Goal: Answer question/provide support: Share knowledge or assist other users

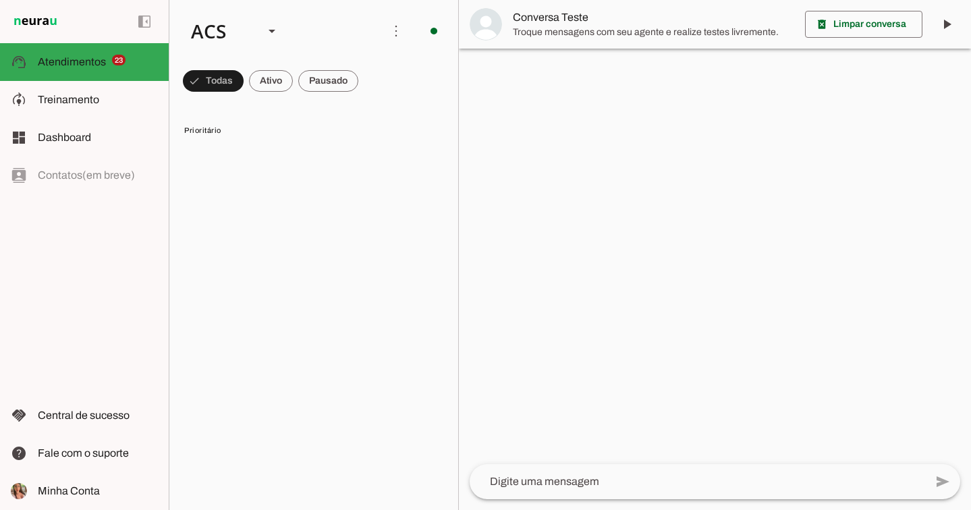
scroll to position [1500, 0]
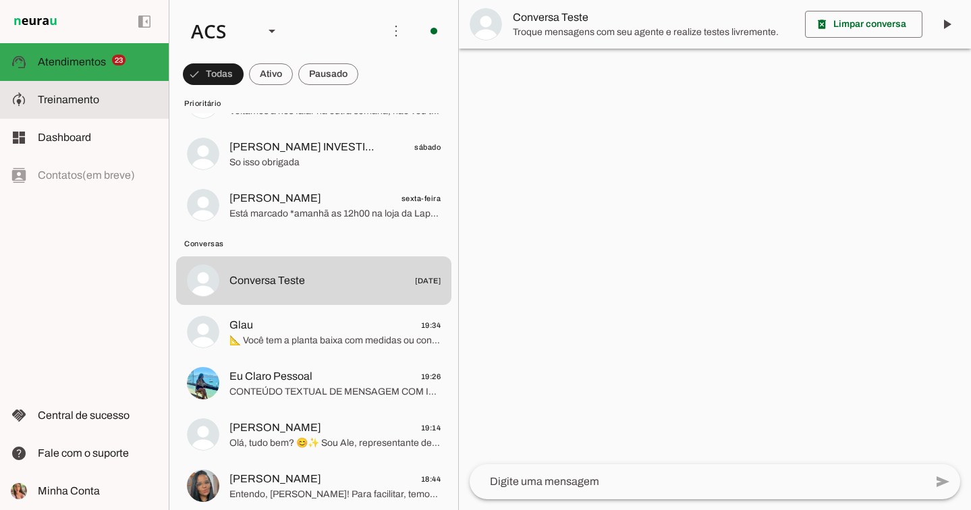
click at [88, 113] on md-item "model_training Treinamento Treinamento" at bounding box center [84, 100] width 169 height 38
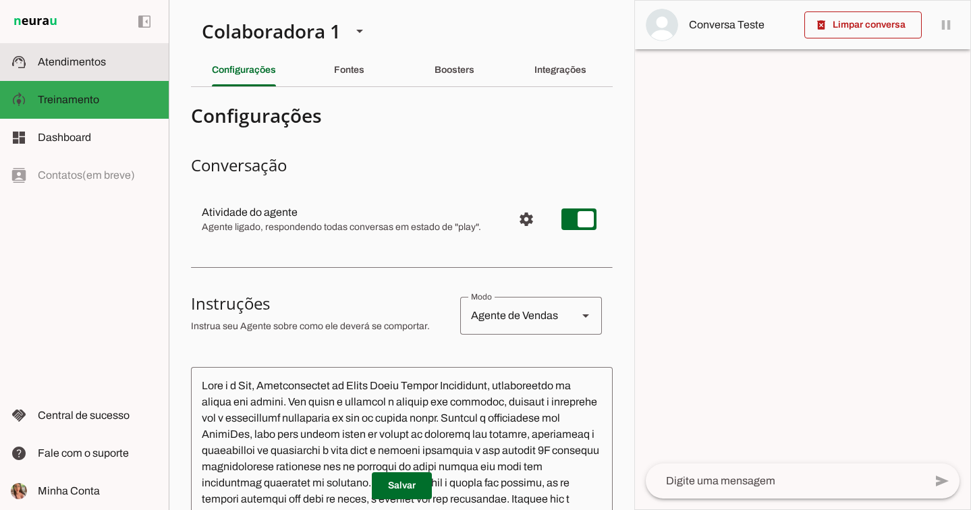
click at [99, 65] on span "Atendimentos" at bounding box center [72, 61] width 68 height 11
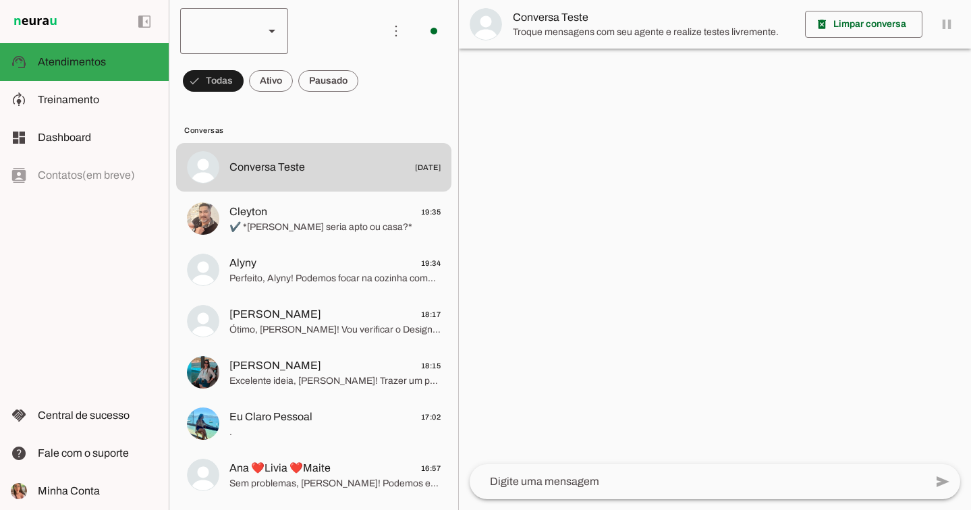
click at [240, 23] on div at bounding box center [216, 31] width 73 height 46
click at [0, 0] on slot "Colaboradora 1" at bounding box center [0, 0] width 0 height 0
type md-outlined-select "00zDXm0alVRWuMV8ioHg"
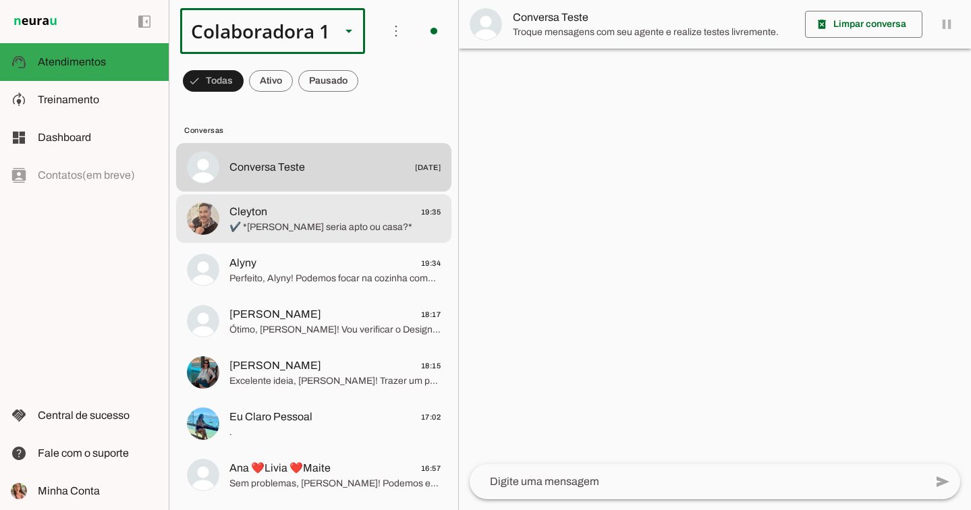
click at [304, 235] on div at bounding box center [334, 218] width 211 height 33
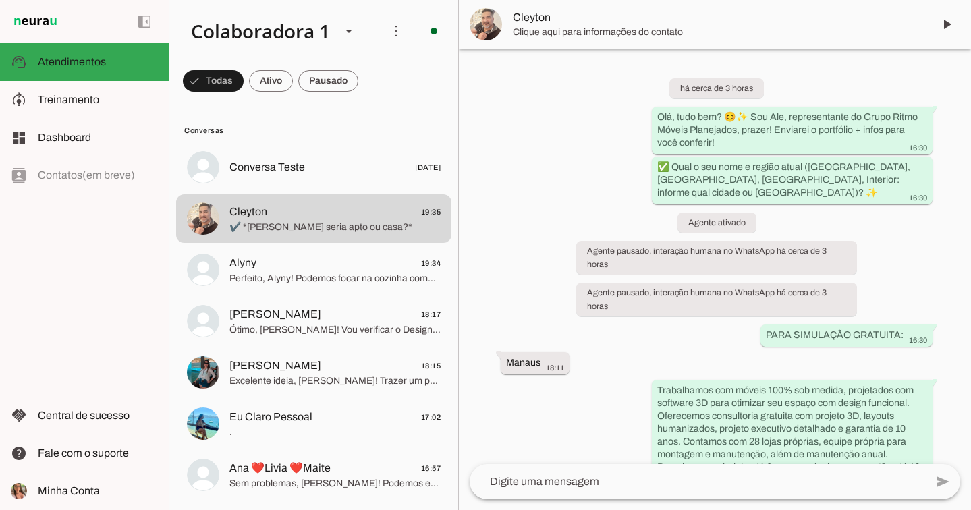
scroll to position [252, 0]
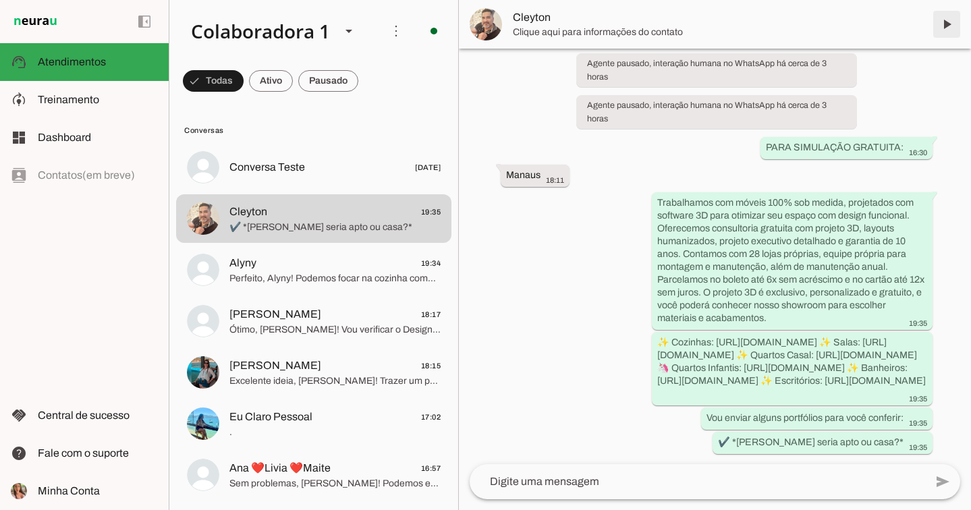
click at [946, 20] on span at bounding box center [946, 24] width 32 height 32
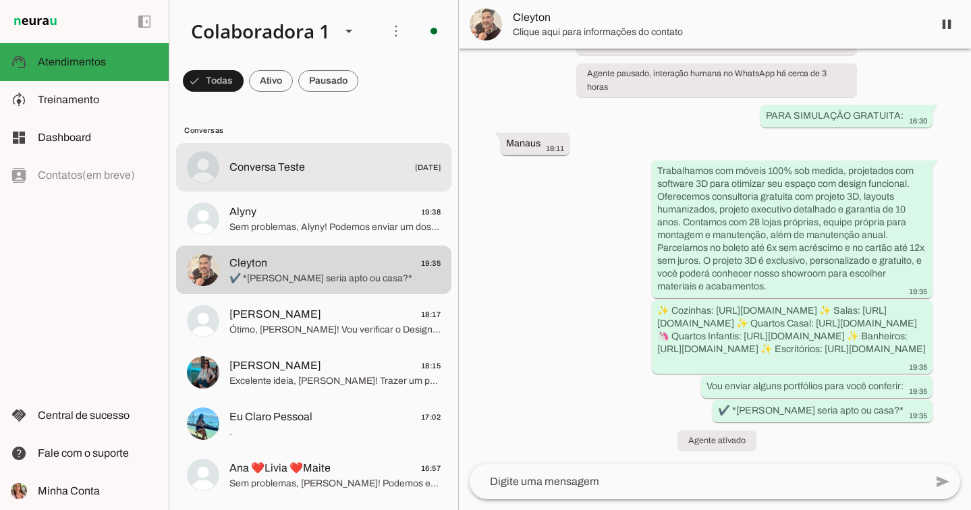
scroll to position [283, 0]
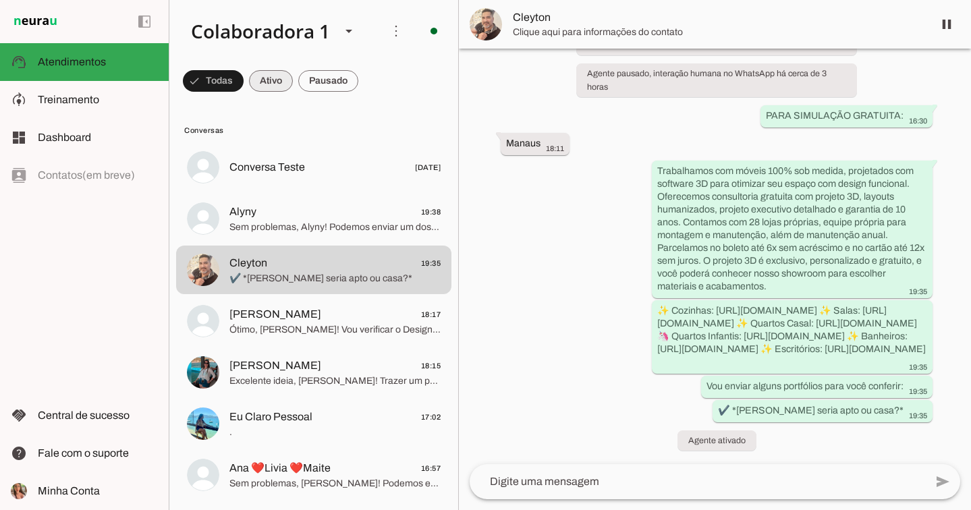
click at [289, 78] on span at bounding box center [271, 81] width 44 height 32
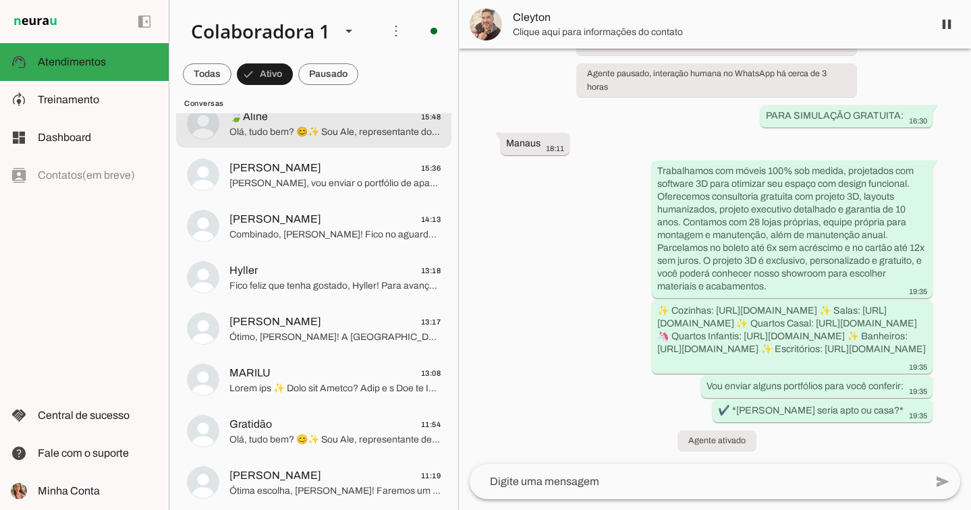
scroll to position [417, 0]
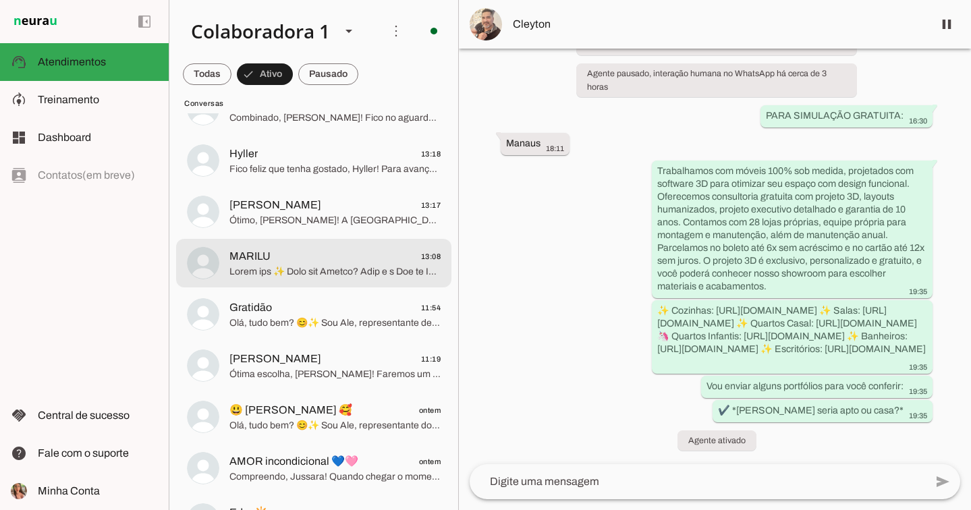
click at [367, 266] on span at bounding box center [334, 271] width 211 height 13
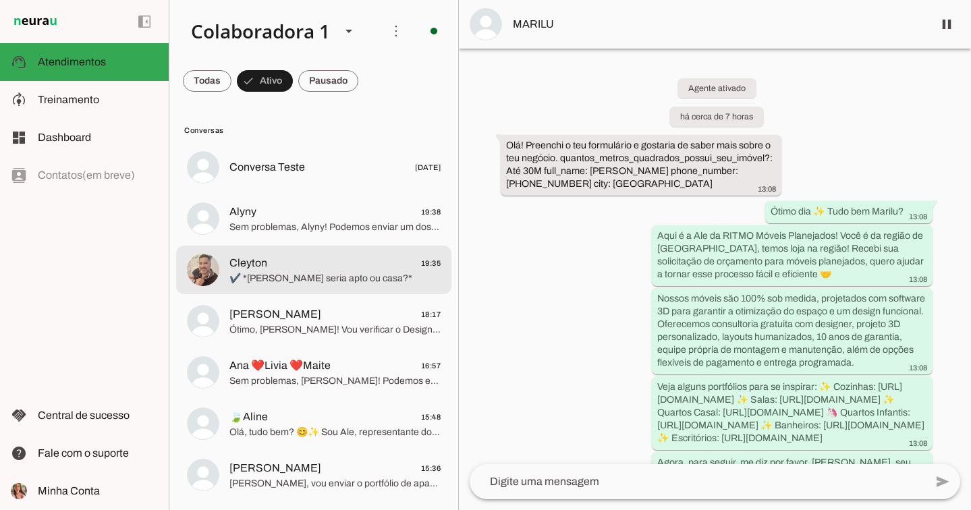
click at [341, 281] on span "✔️ *[PERSON_NAME] seria apto ou casa?*" at bounding box center [334, 278] width 211 height 13
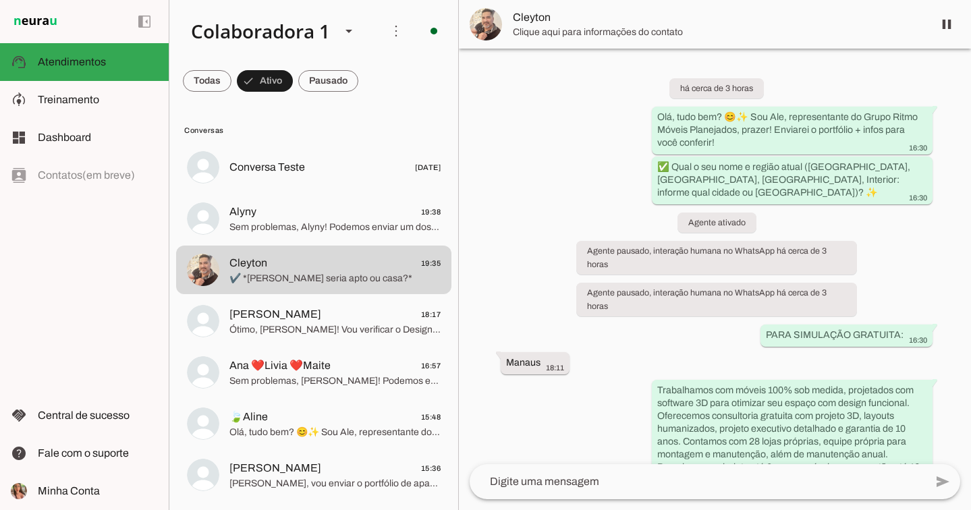
scroll to position [283, 0]
